Goal: Information Seeking & Learning: Learn about a topic

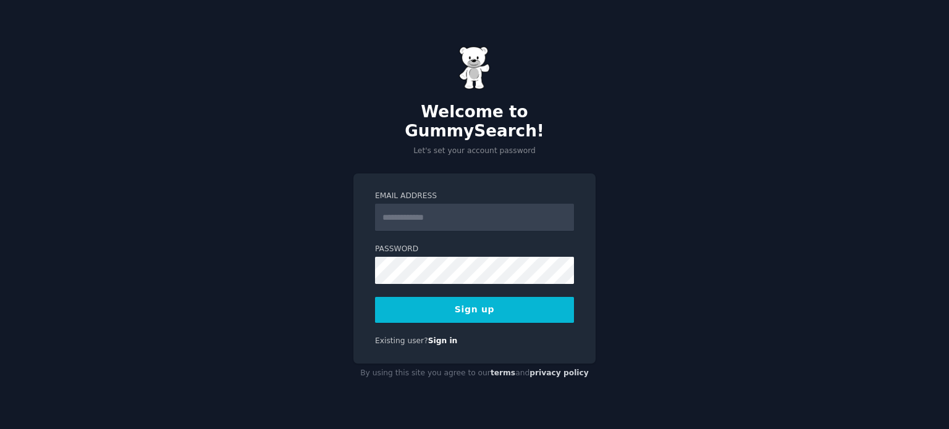
click at [439, 214] on input "Email Address" at bounding box center [474, 217] width 199 height 27
type input "**********"
click at [434, 301] on button "Sign up" at bounding box center [474, 310] width 199 height 26
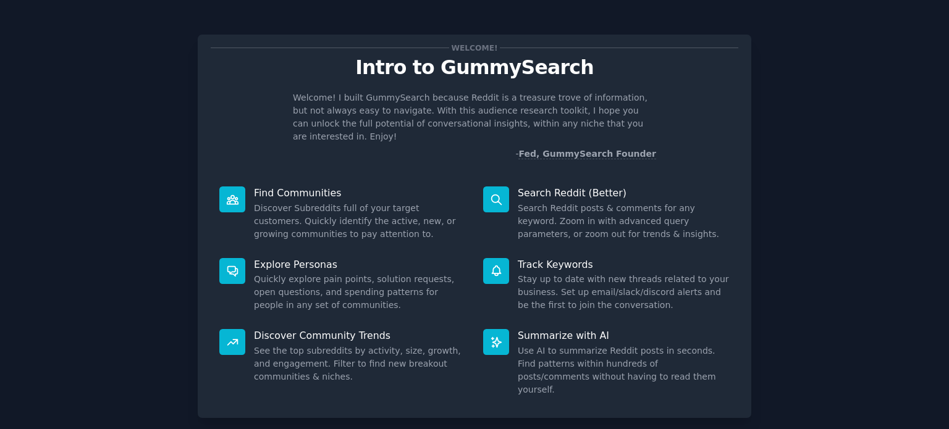
scroll to position [54, 0]
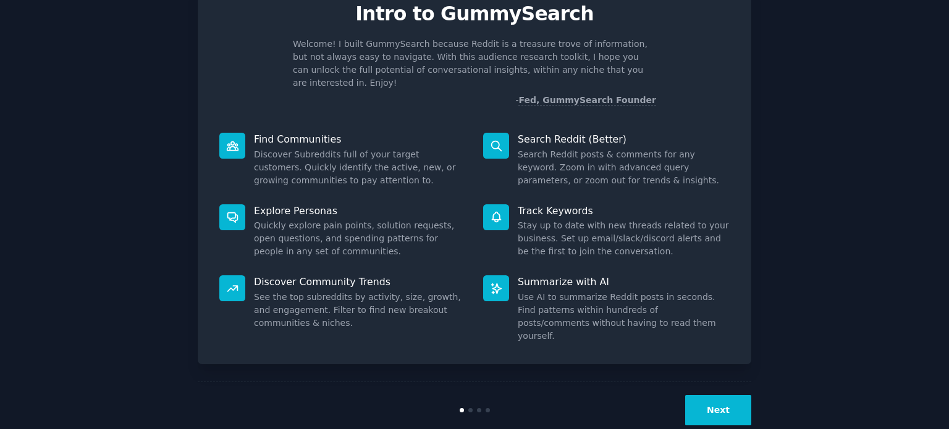
click at [699, 395] on button "Next" at bounding box center [718, 410] width 66 height 30
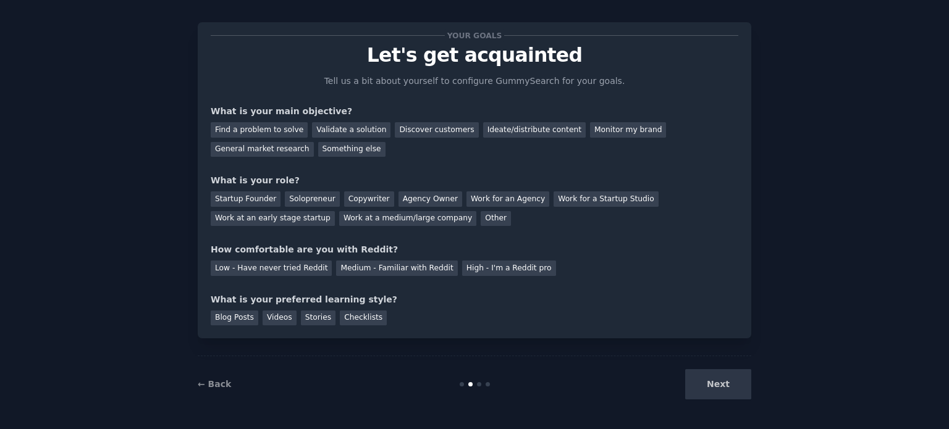
click at [727, 386] on div "Next" at bounding box center [658, 384] width 185 height 30
click at [720, 391] on div "Next" at bounding box center [658, 384] width 185 height 30
click at [721, 385] on div "Next" at bounding box center [658, 384] width 185 height 30
click at [483, 132] on div "Ideate/distribute content" at bounding box center [534, 129] width 103 height 15
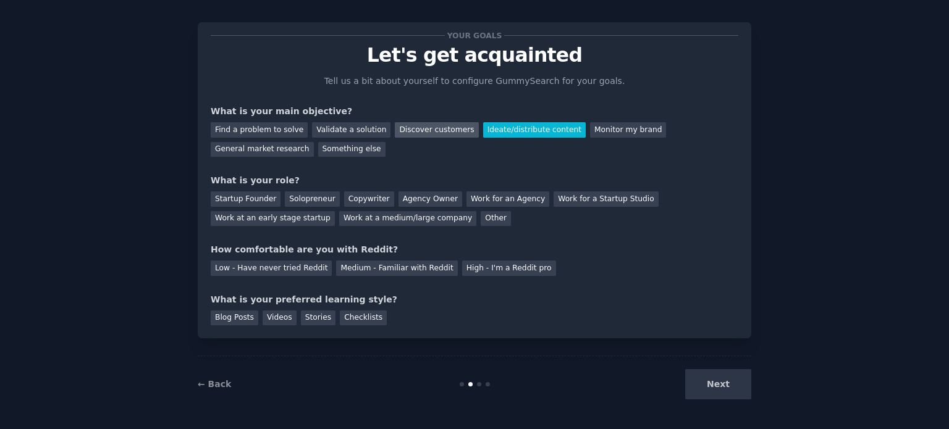
click at [436, 130] on div "Discover customers" at bounding box center [436, 129] width 83 height 15
click at [483, 132] on div "Ideate/distribute content" at bounding box center [534, 129] width 103 height 15
click at [590, 133] on div "Monitor my brand" at bounding box center [628, 129] width 76 height 15
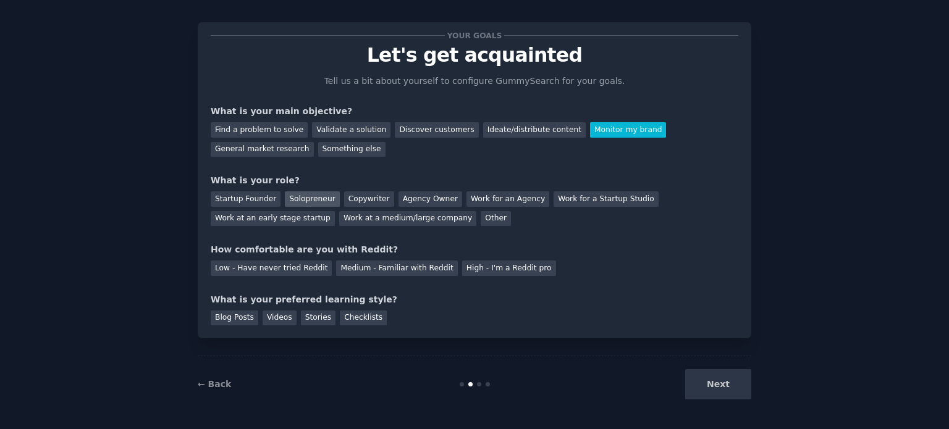
click at [298, 202] on div "Solopreneur" at bounding box center [312, 198] width 54 height 15
click at [282, 272] on div "Low - Have never tried Reddit" at bounding box center [271, 268] width 121 height 15
click at [277, 322] on div "Videos" at bounding box center [280, 318] width 34 height 15
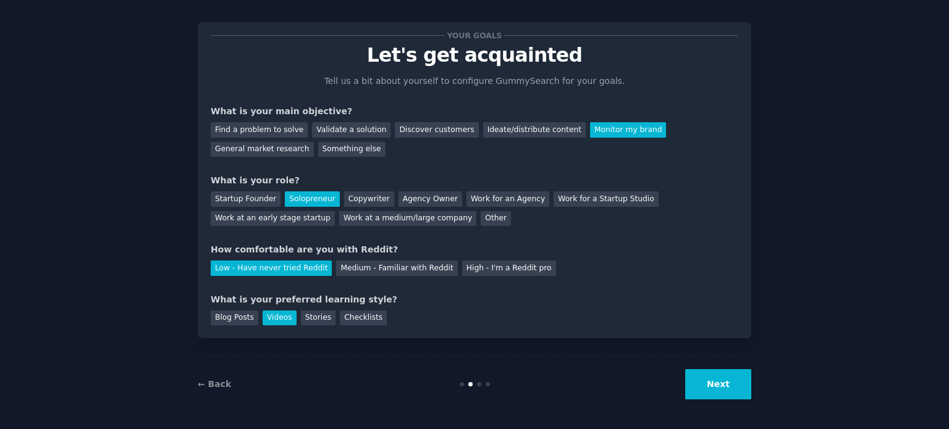
click at [699, 385] on button "Next" at bounding box center [718, 384] width 66 height 30
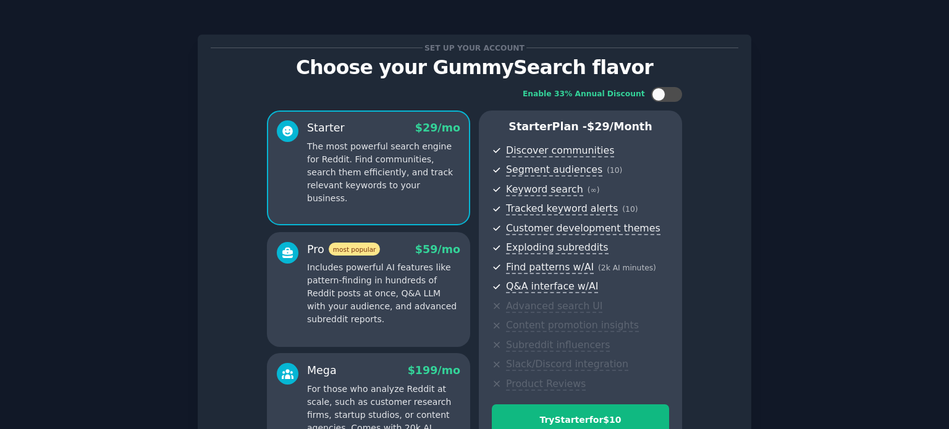
scroll to position [156, 0]
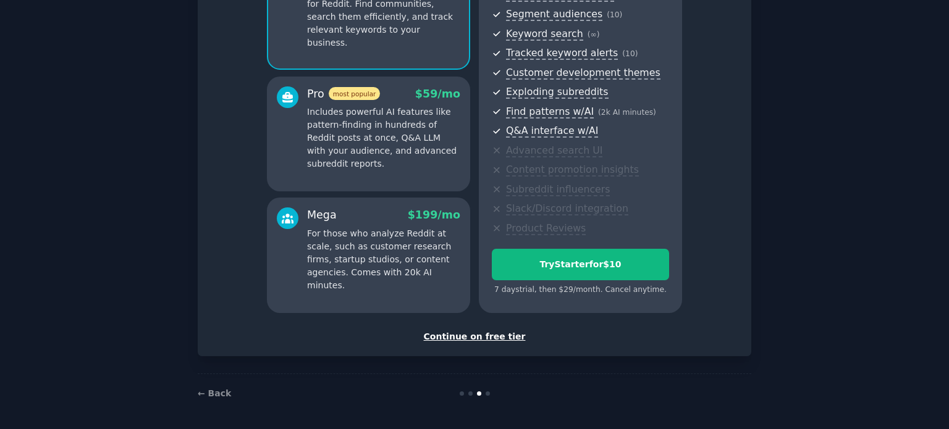
click at [473, 340] on div "Continue on free tier" at bounding box center [475, 336] width 528 height 13
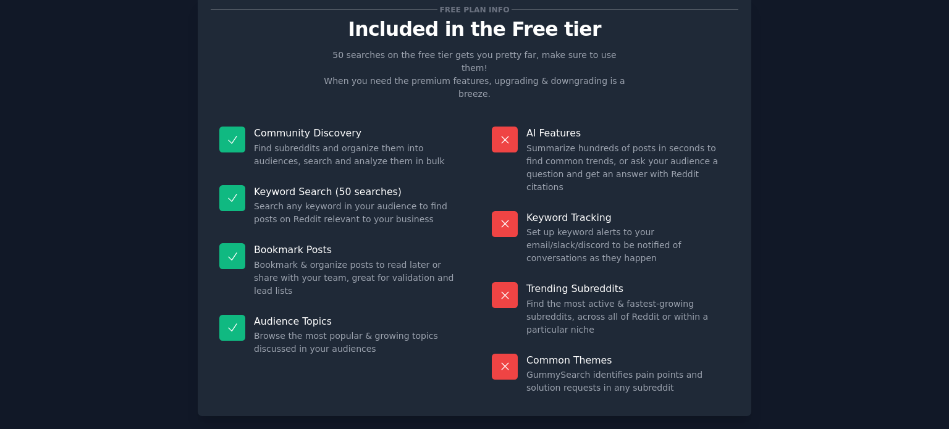
scroll to position [39, 0]
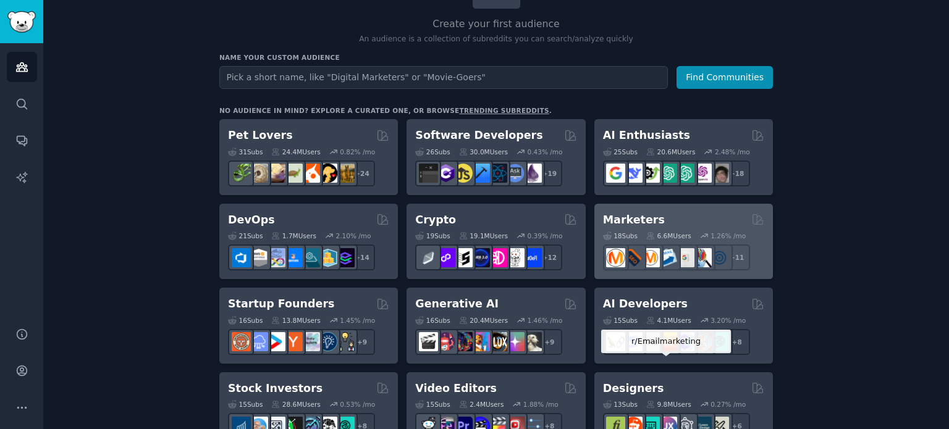
scroll to position [138, 0]
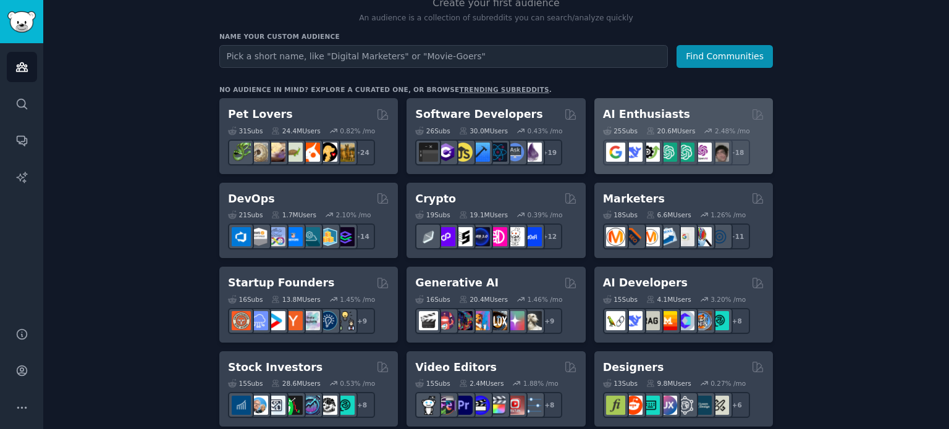
click at [670, 116] on div "AI Enthusiasts" at bounding box center [683, 114] width 161 height 15
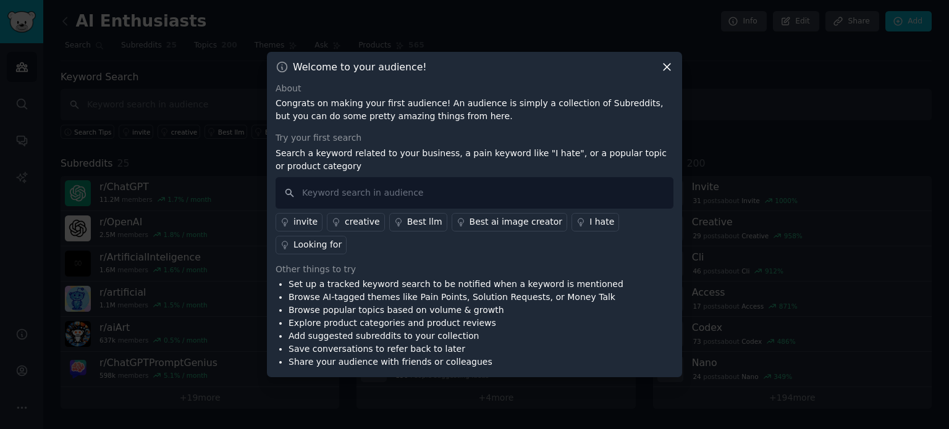
click at [497, 229] on div "Best ai image creator" at bounding box center [515, 222] width 93 height 13
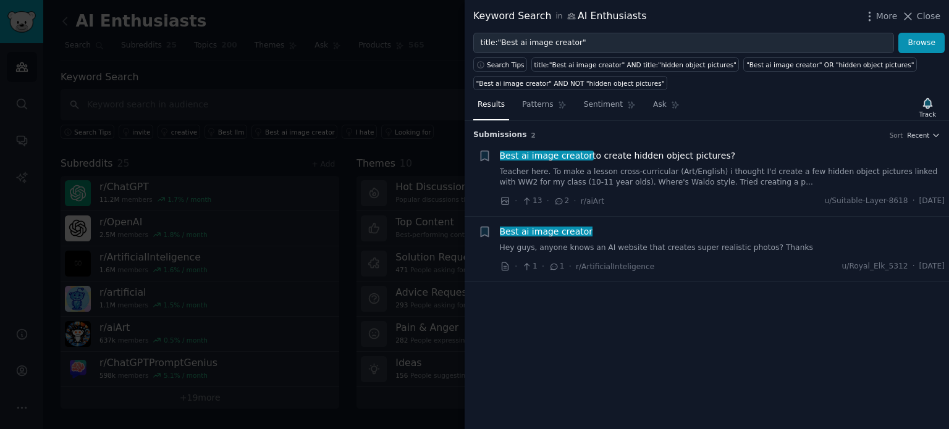
click at [554, 302] on div "Submission s 2 Sort Recent + Best ai image creator to create hidden object pict…" at bounding box center [707, 275] width 484 height 308
click at [927, 19] on span "Close" at bounding box center [928, 16] width 23 height 13
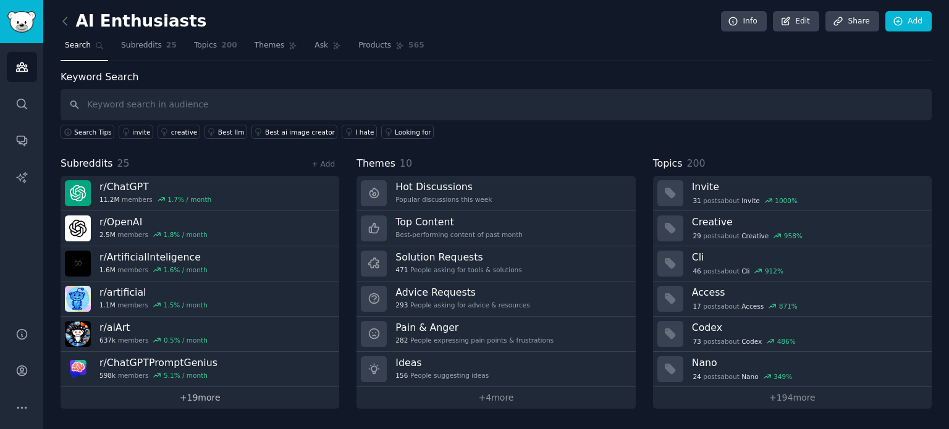
click at [188, 392] on link "+ 19 more" at bounding box center [200, 398] width 279 height 22
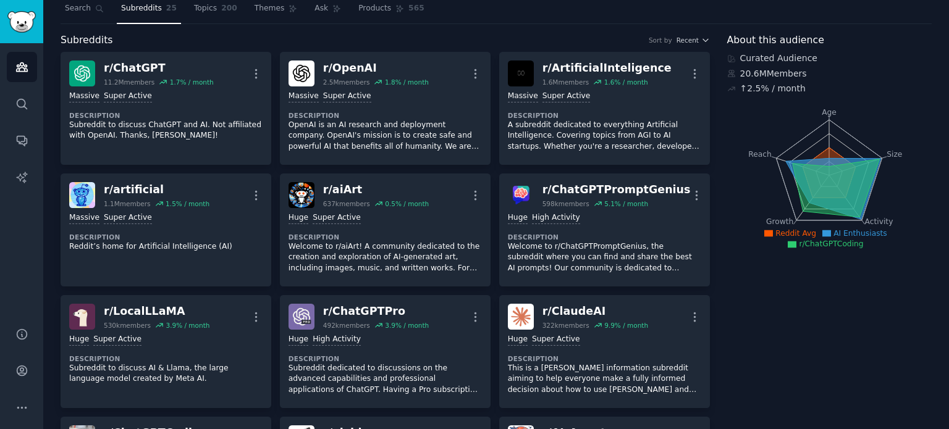
scroll to position [23, 0]
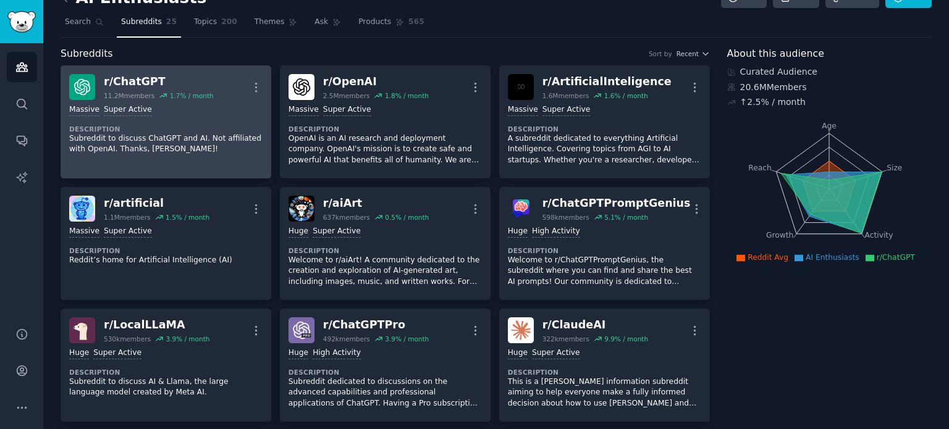
click at [109, 146] on p "Subreddit to discuss ChatGPT and AI. Not affiliated with OpenAI. Thanks, Nat!" at bounding box center [165, 144] width 193 height 22
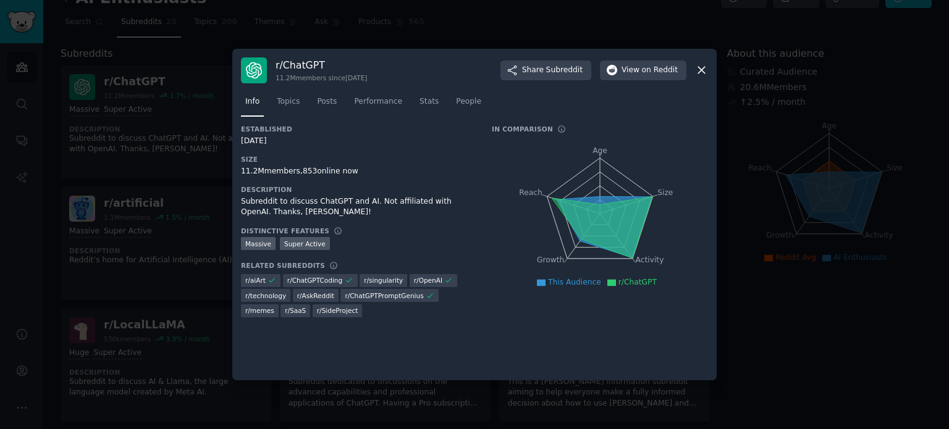
click at [170, 168] on div at bounding box center [474, 214] width 949 height 429
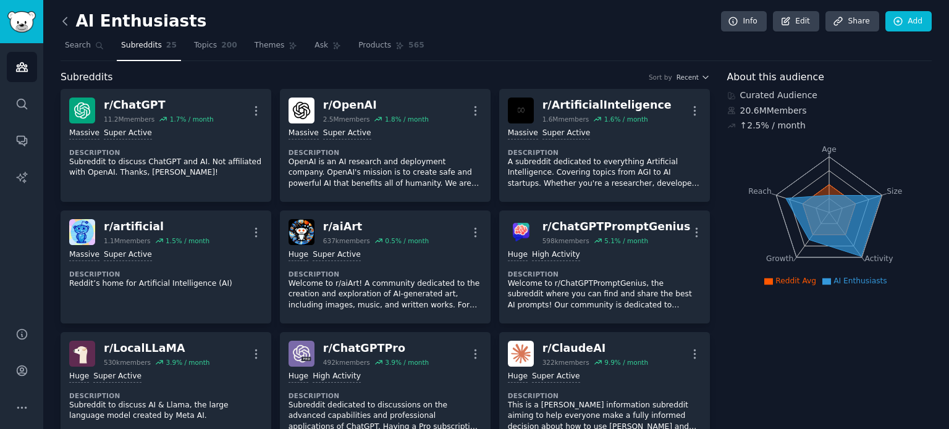
click at [61, 25] on icon at bounding box center [65, 21] width 13 height 13
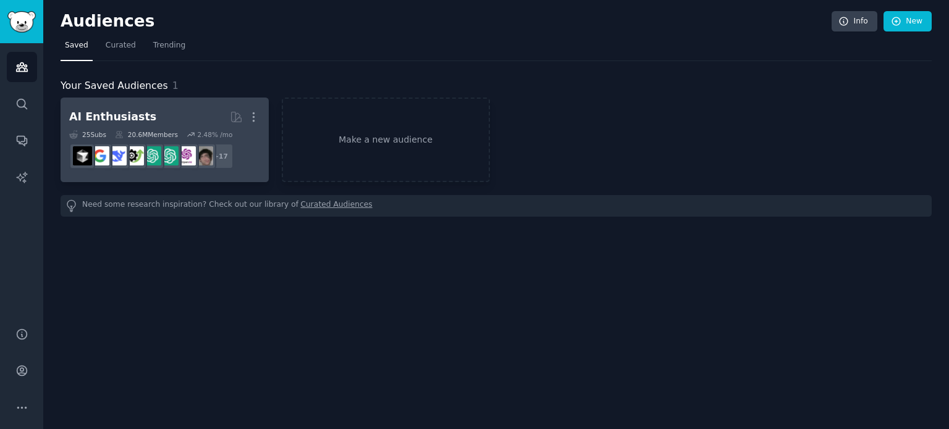
click at [174, 128] on div "AI Enthusiasts More 25 Sub s 20.6M Members 2.48 % /mo r/AItoolsCatalog + 17" at bounding box center [164, 139] width 191 height 67
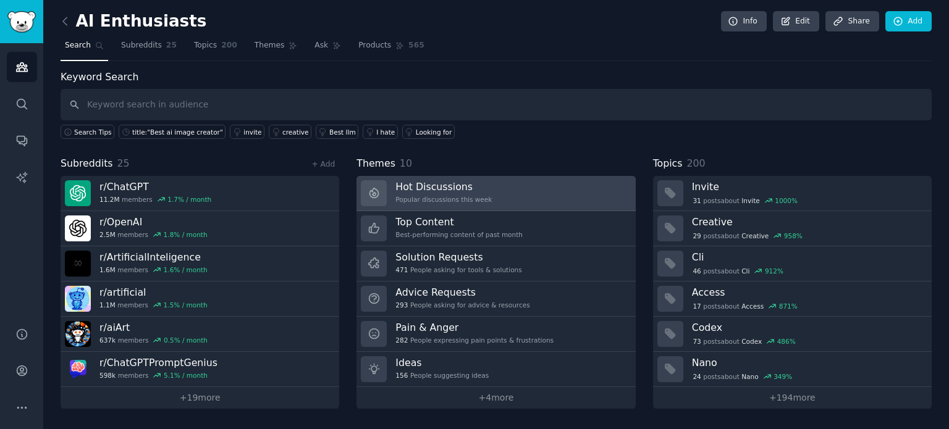
click at [517, 202] on link "Hot Discussions Popular discussions this week" at bounding box center [495, 193] width 279 height 35
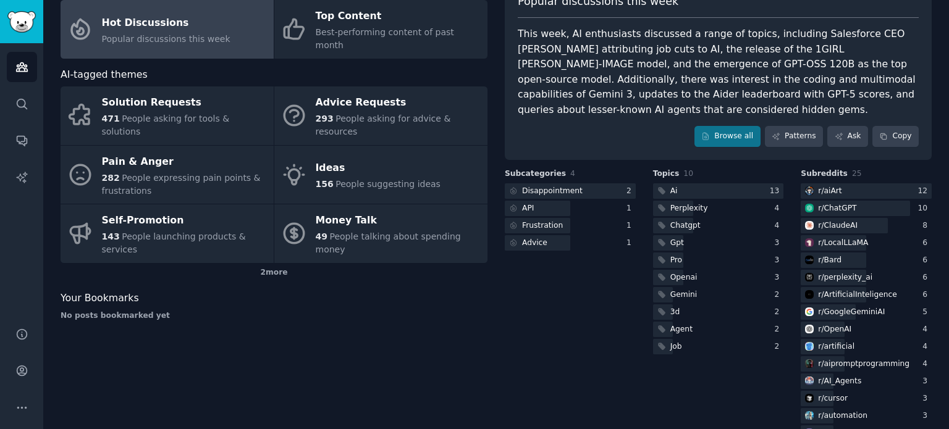
scroll to position [89, 0]
click at [823, 186] on div "r/ aiArt" at bounding box center [829, 191] width 23 height 11
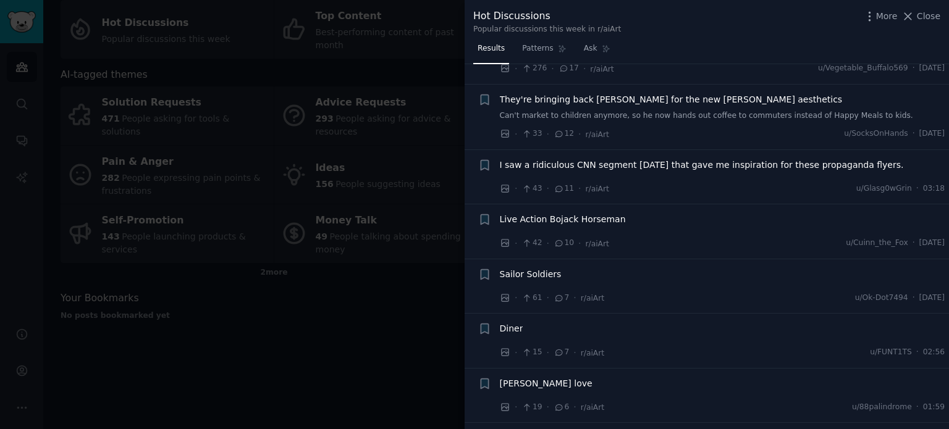
scroll to position [295, 0]
click at [541, 271] on span "Sailor Soldiers" at bounding box center [531, 273] width 62 height 13
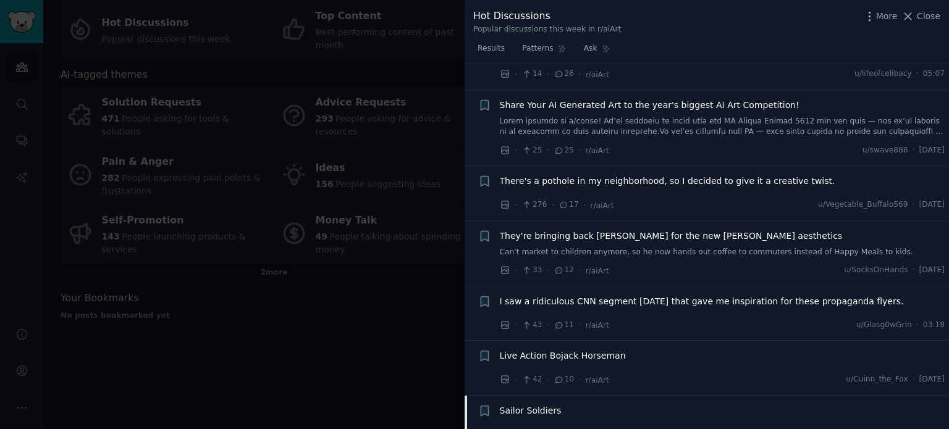
scroll to position [94, 0]
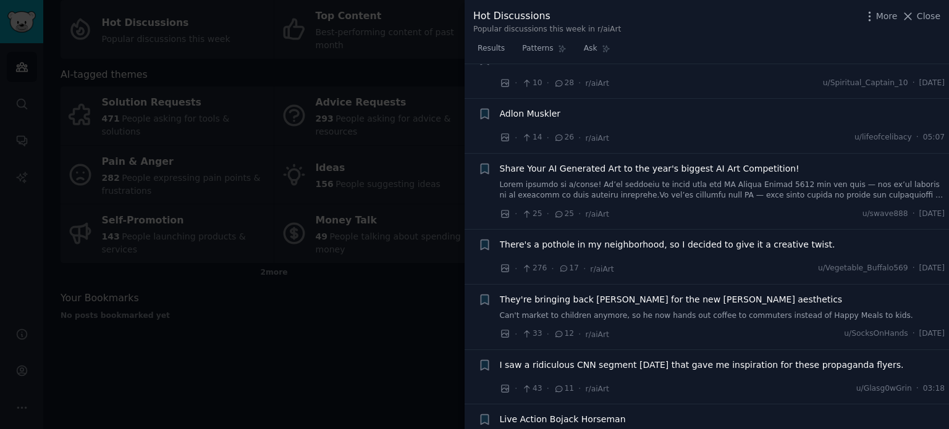
click at [510, 114] on span "Adlon Muskler" at bounding box center [530, 113] width 61 height 13
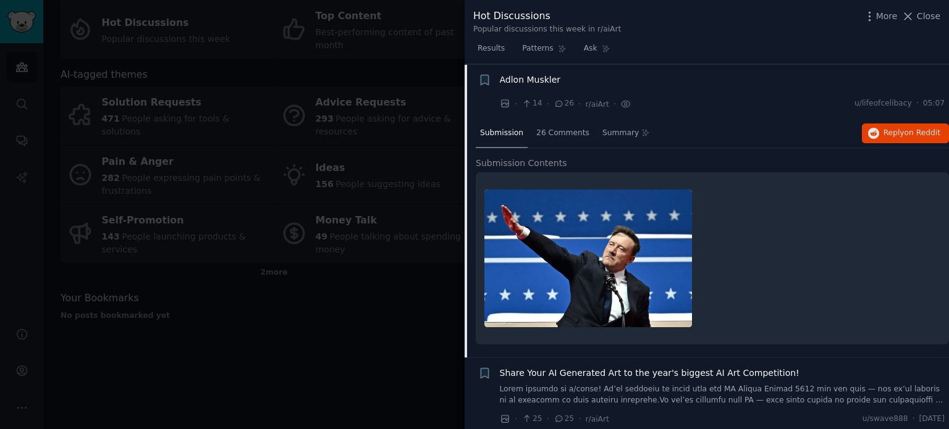
scroll to position [128, 0]
click at [516, 76] on span "Adlon Muskler" at bounding box center [530, 79] width 61 height 13
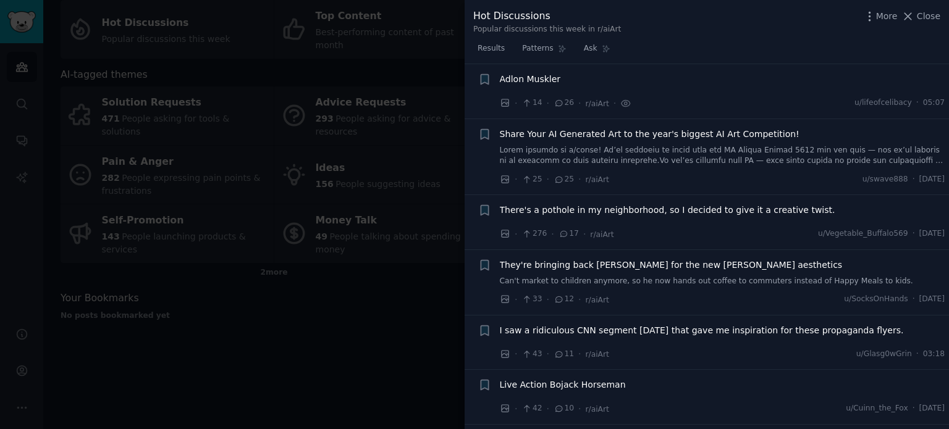
click at [515, 212] on span "There's a pothole in my neighborhood, so I decided to give it a creative twist." at bounding box center [667, 210] width 335 height 13
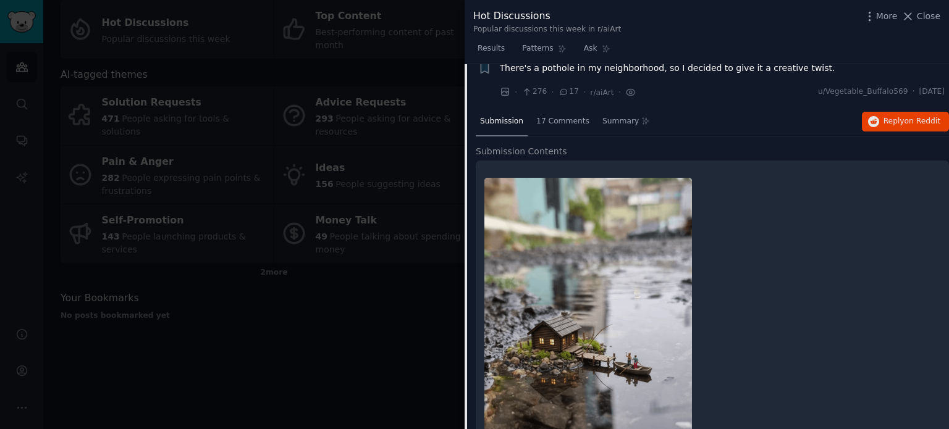
scroll to position [269, 0]
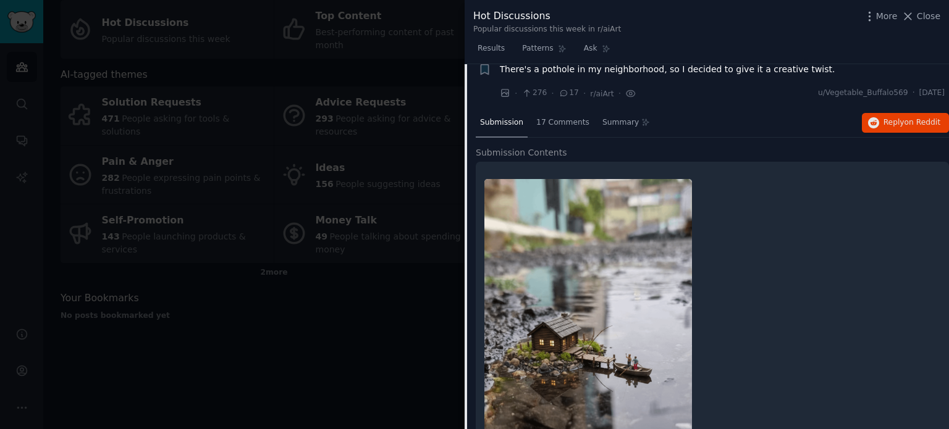
click at [511, 70] on span "There's a pothole in my neighborhood, so I decided to give it a creative twist." at bounding box center [667, 69] width 335 height 13
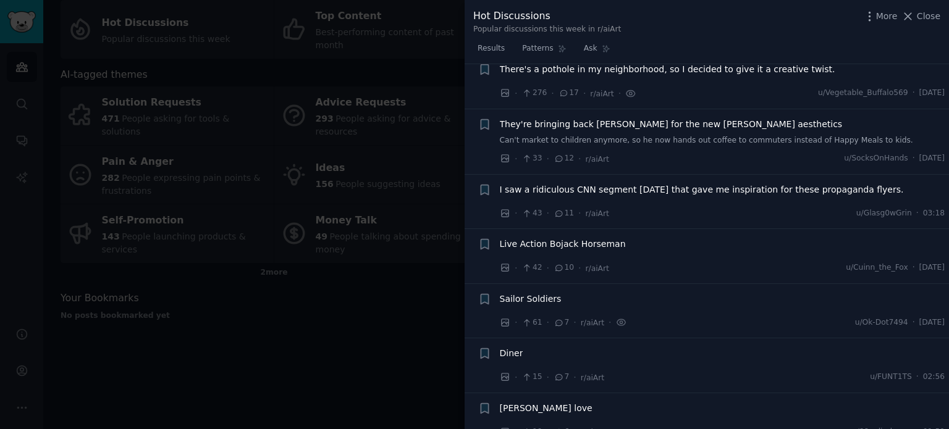
scroll to position [259, 0]
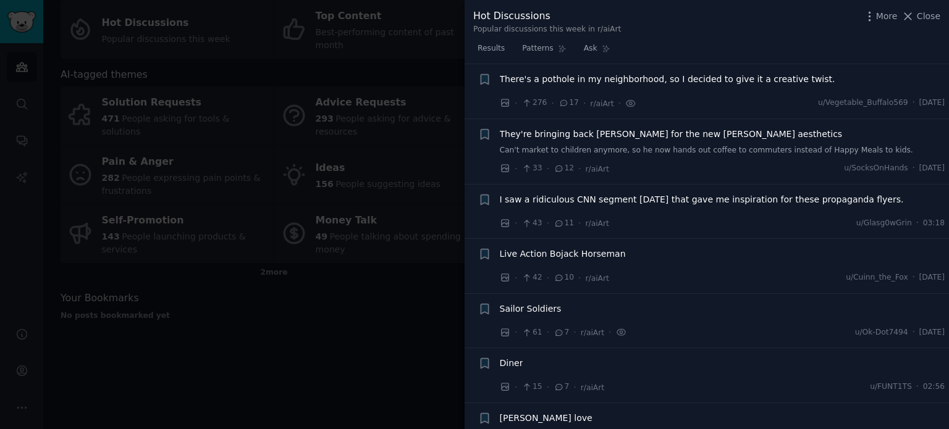
drag, startPoint x: 371, startPoint y: 297, endPoint x: 292, endPoint y: 300, distance: 79.1
click at [292, 300] on div at bounding box center [474, 214] width 949 height 429
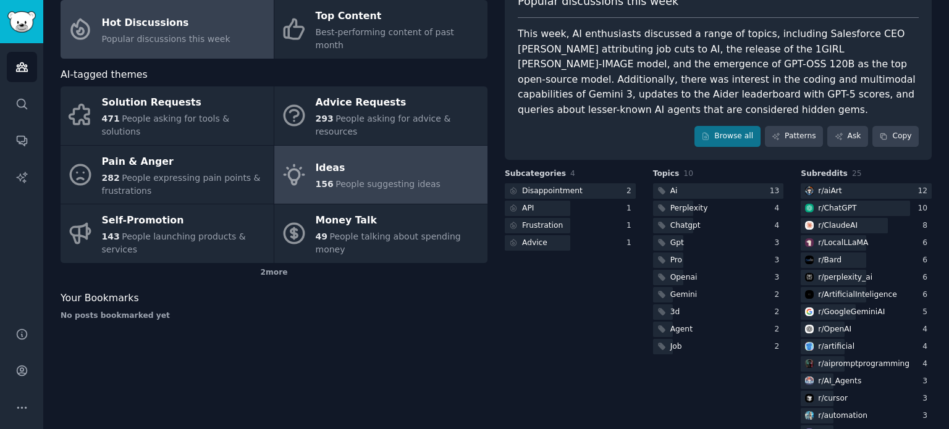
click at [338, 172] on link "Ideas 156 People suggesting ideas" at bounding box center [380, 175] width 213 height 59
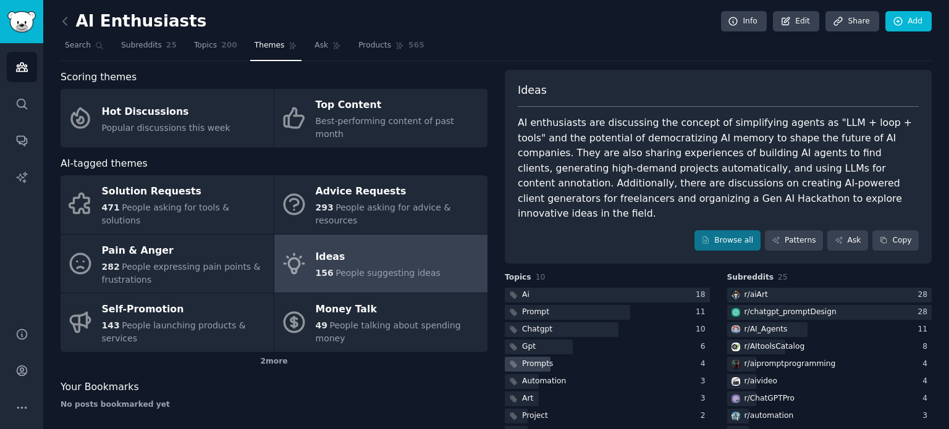
scroll to position [5, 0]
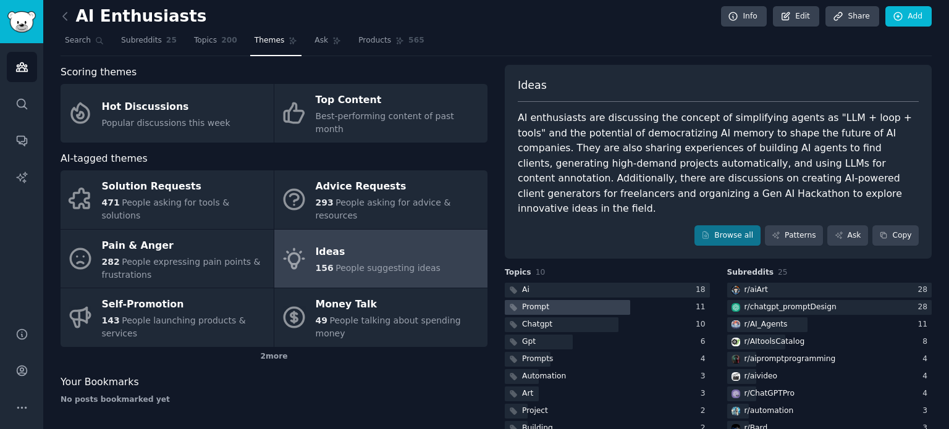
click at [566, 300] on div at bounding box center [567, 307] width 125 height 15
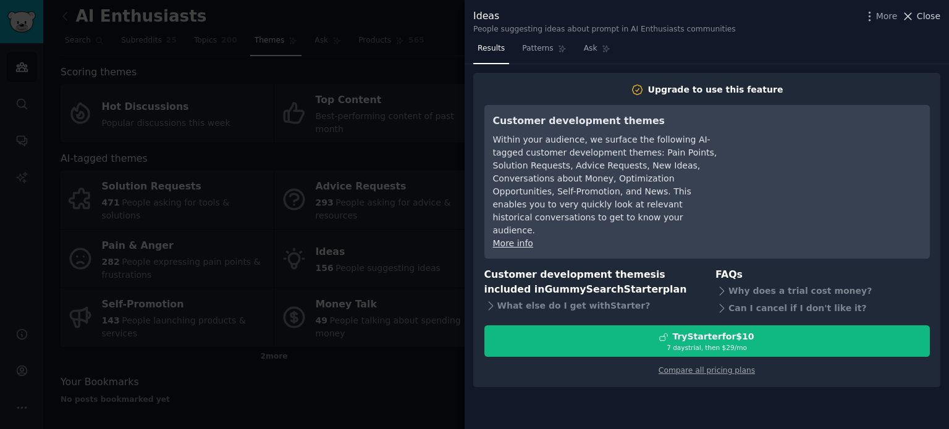
click at [912, 17] on icon at bounding box center [907, 16] width 13 height 13
